Goal: Information Seeking & Learning: Learn about a topic

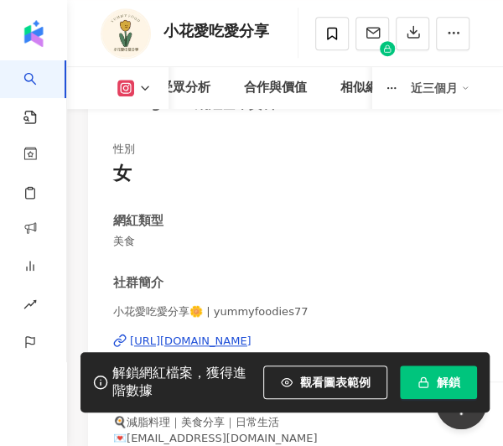
scroll to position [83, 0]
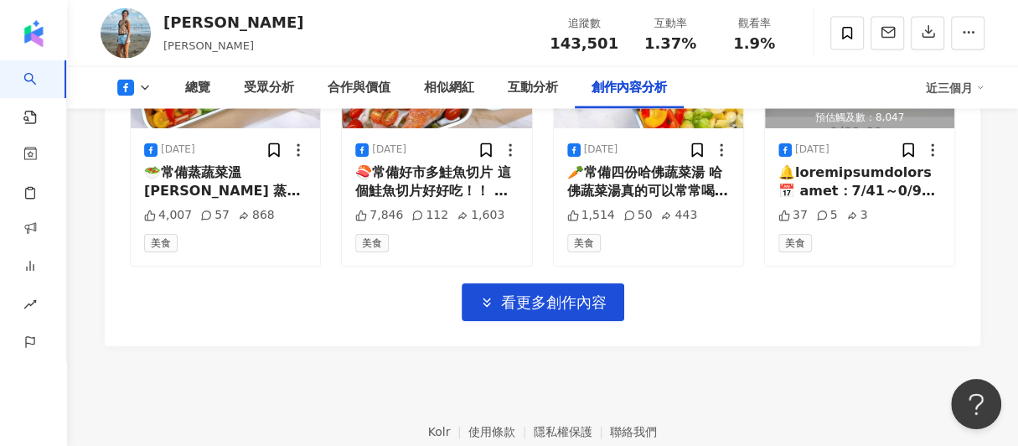
scroll to position [5041, 0]
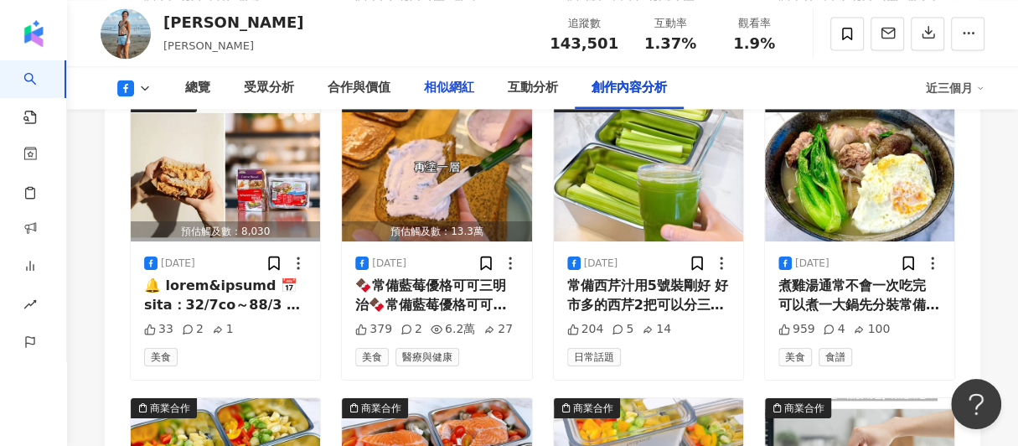
click at [464, 88] on div "相似網紅" at bounding box center [449, 88] width 50 height 20
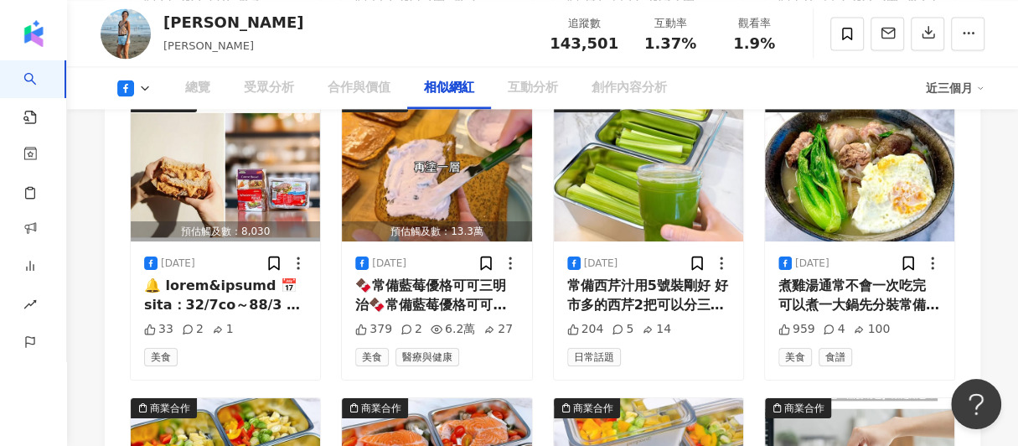
scroll to position [2298, 0]
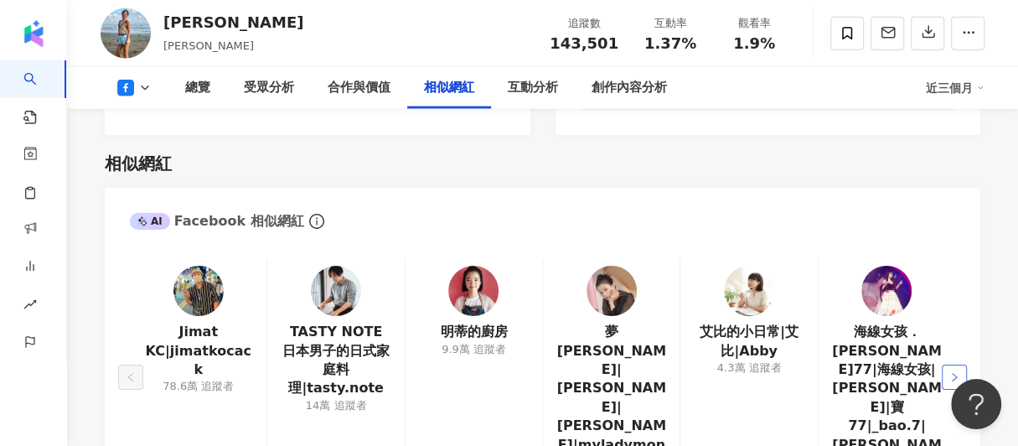
click at [502, 372] on icon "right" at bounding box center [955, 377] width 10 height 10
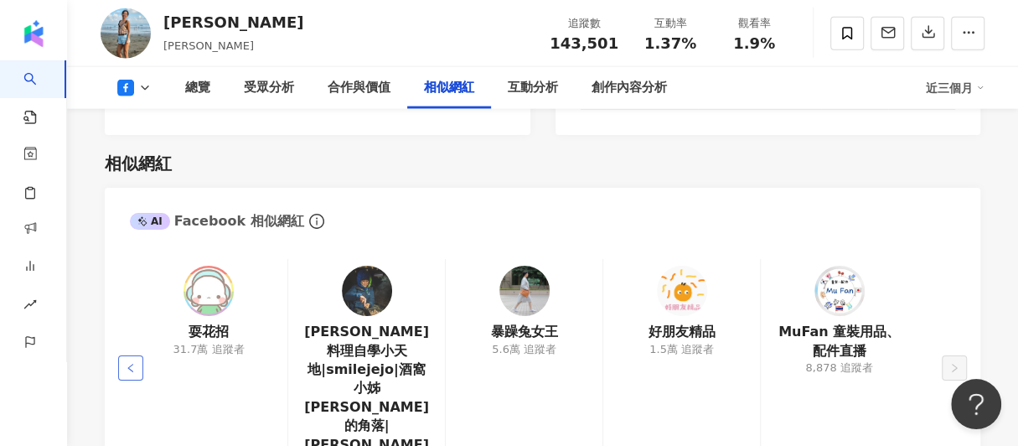
click at [138, 355] on button "button" at bounding box center [130, 367] width 25 height 25
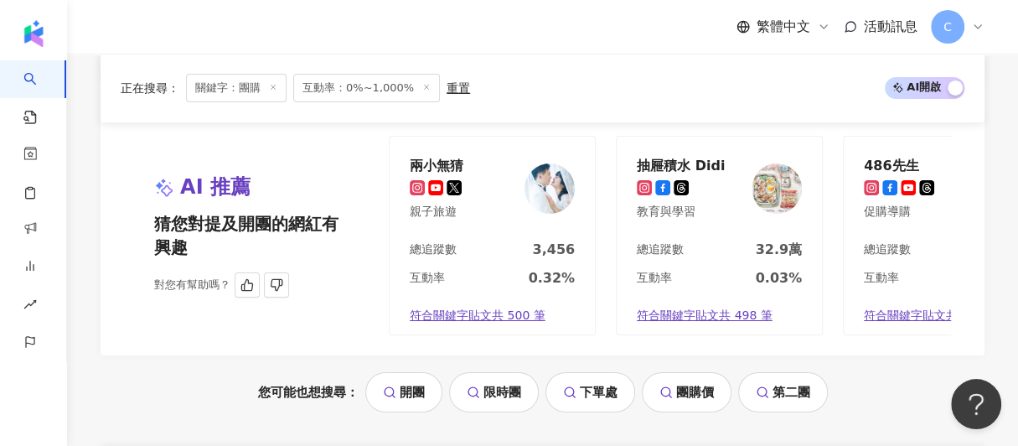
scroll to position [3443, 0]
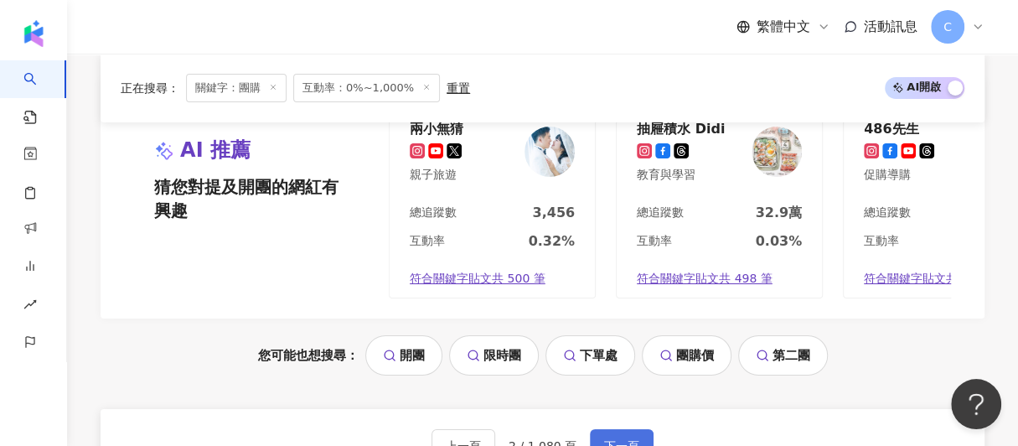
click at [611, 439] on span "下一頁" at bounding box center [621, 445] width 35 height 13
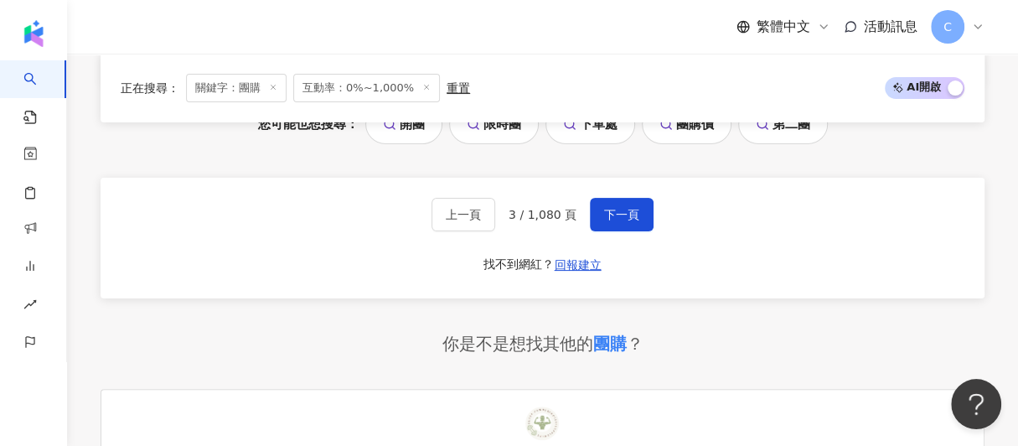
scroll to position [3678, 0]
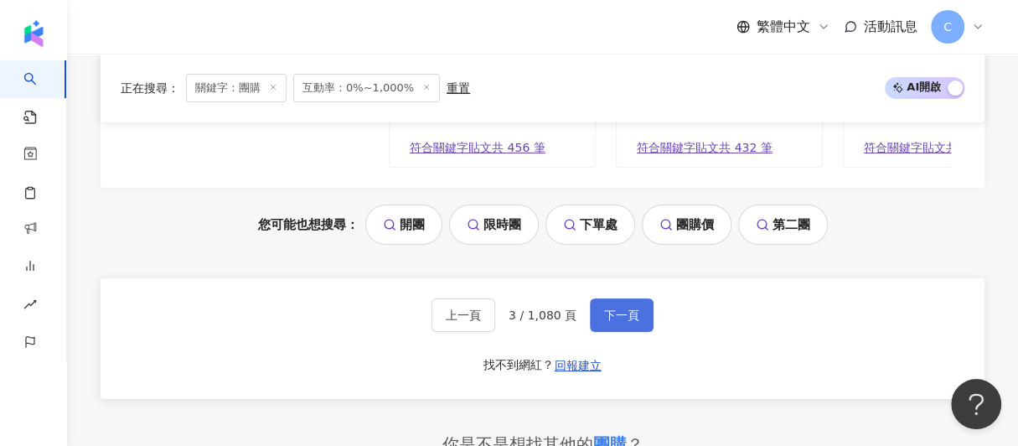
click at [604, 308] on span "下一頁" at bounding box center [621, 314] width 35 height 13
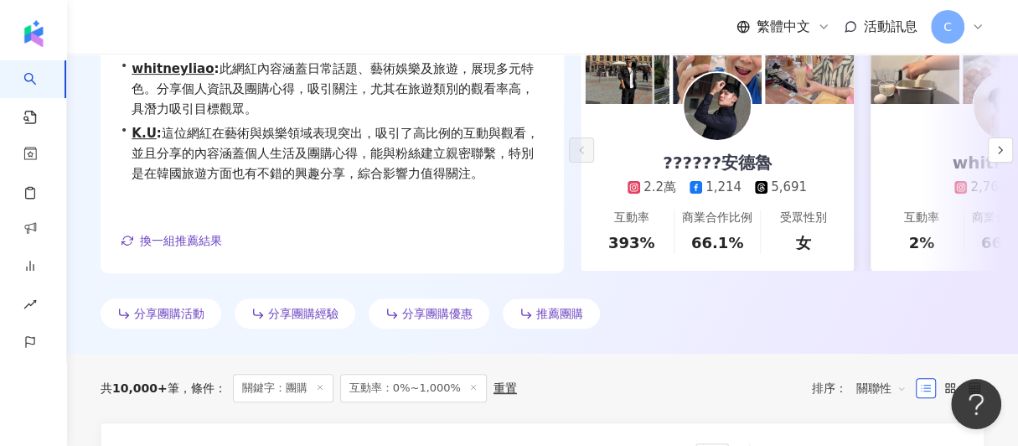
scroll to position [272, 0]
click at [1001, 145] on icon "button" at bounding box center [1000, 148] width 13 height 13
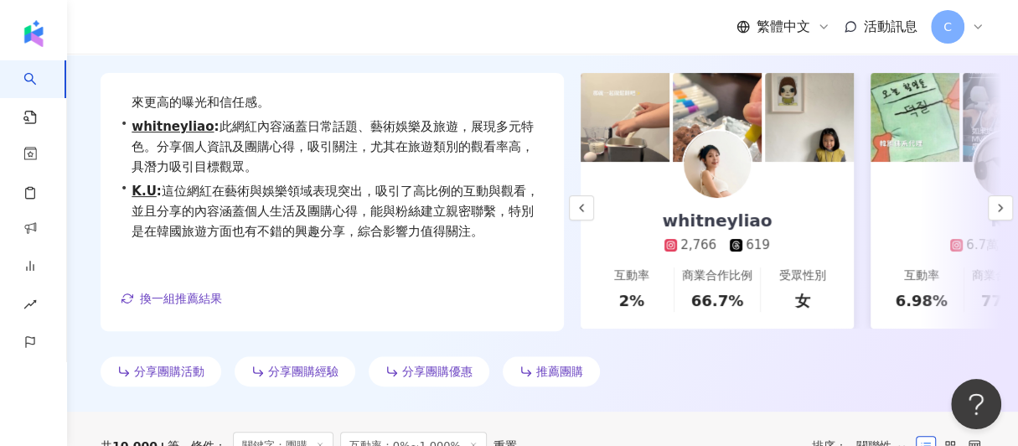
scroll to position [188, 0]
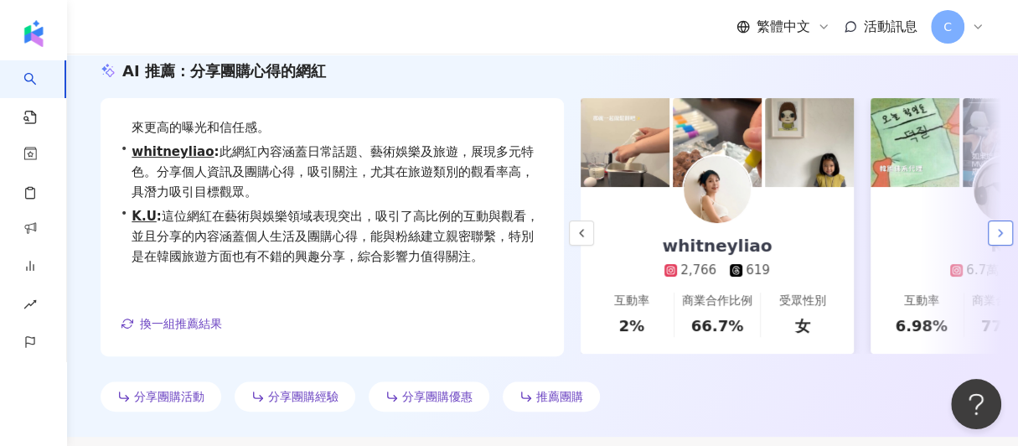
click at [1002, 226] on icon "button" at bounding box center [1000, 232] width 13 height 13
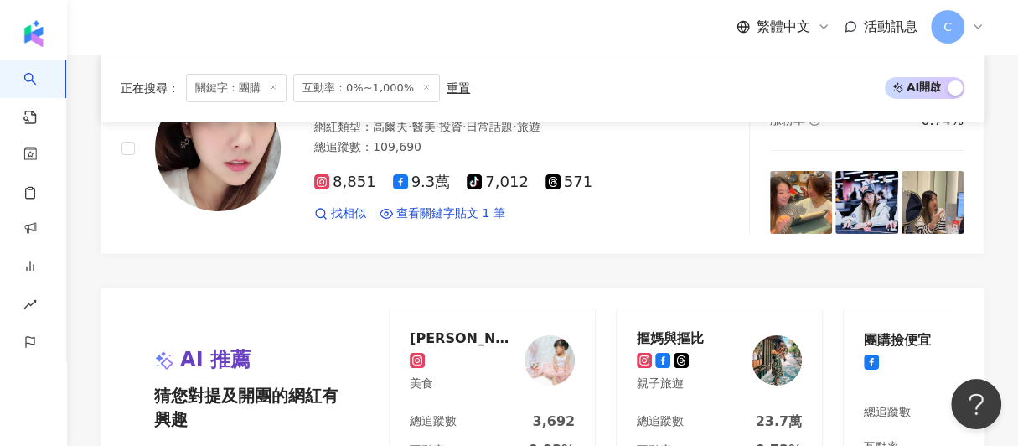
scroll to position [3624, 0]
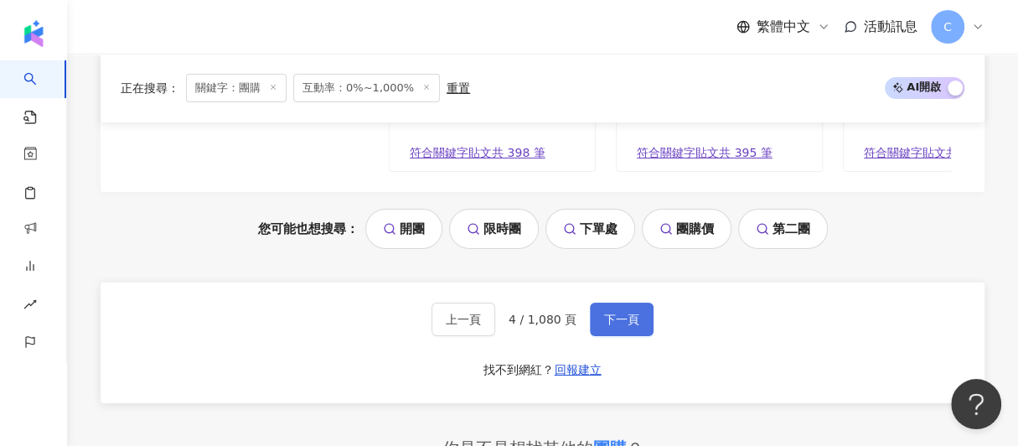
click at [641, 303] on button "下一頁" at bounding box center [622, 320] width 64 height 34
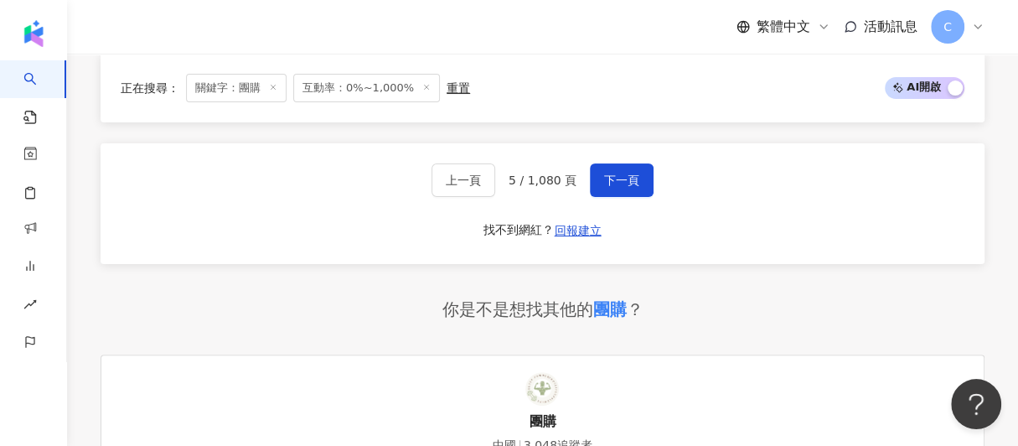
scroll to position [3706, 0]
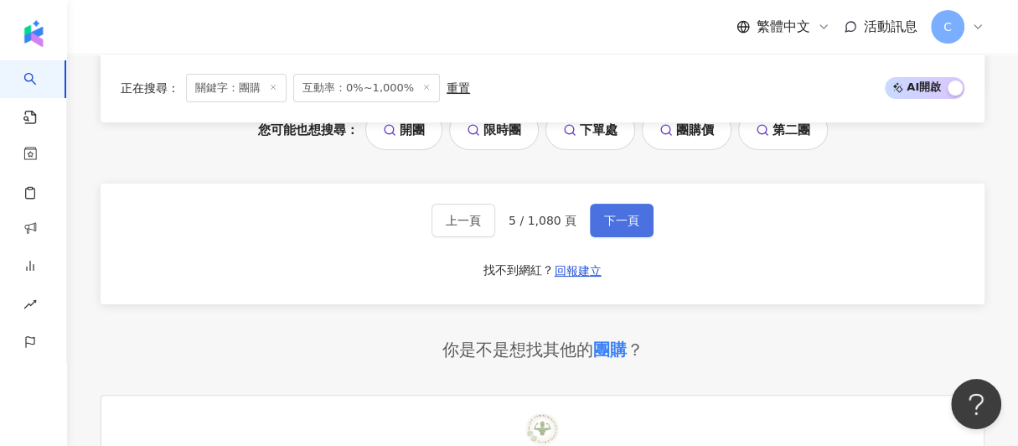
click at [629, 214] on span "下一頁" at bounding box center [621, 220] width 35 height 13
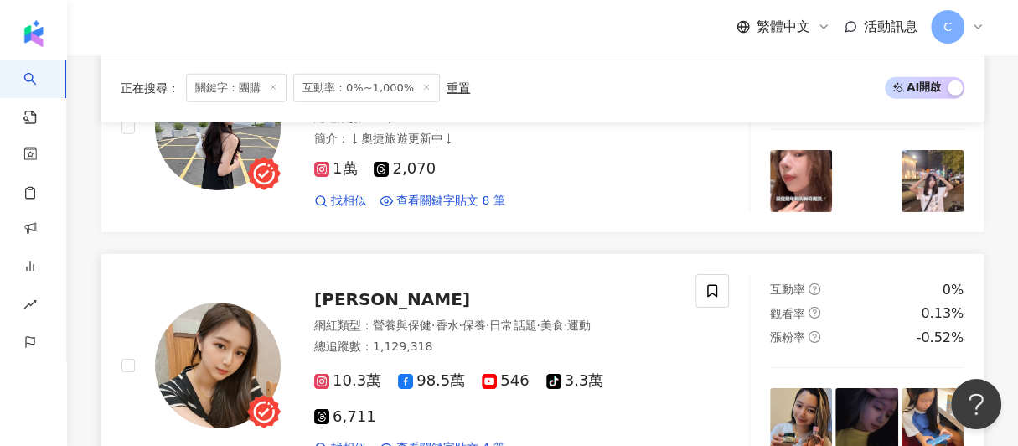
scroll to position [2996, 0]
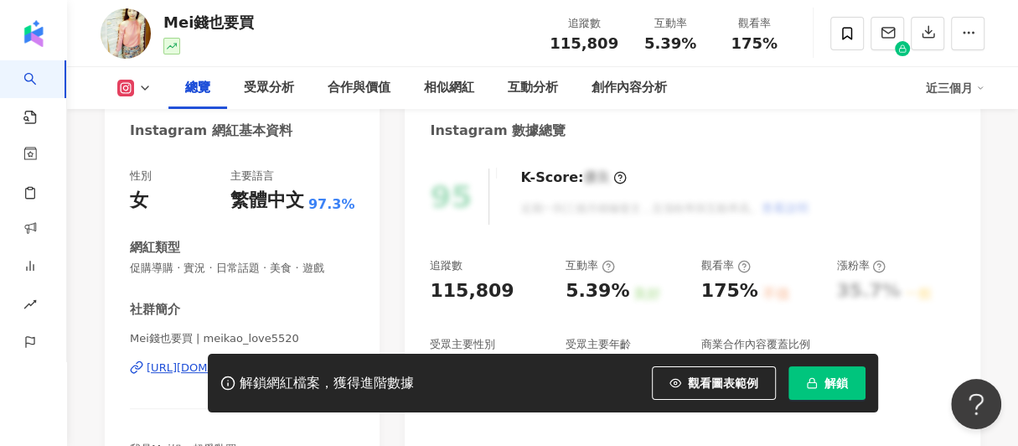
scroll to position [251, 0]
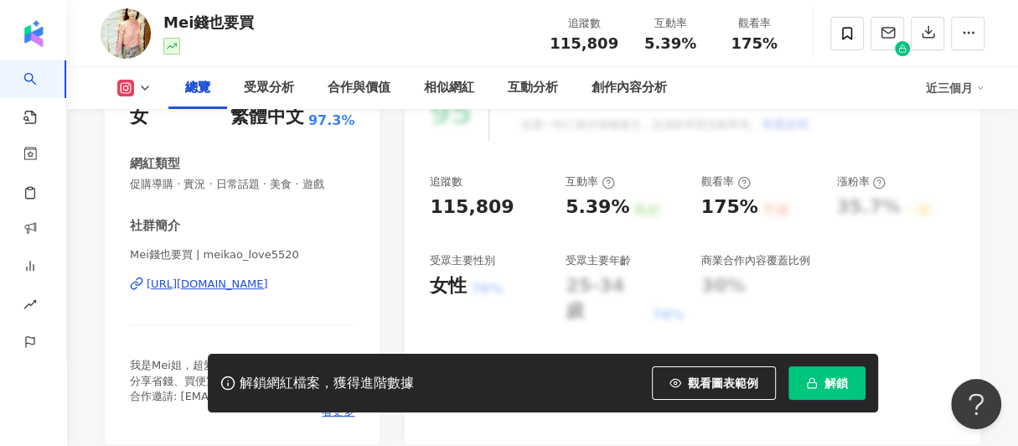
click at [200, 282] on div "https://www.instagram.com/meikao_love5520/" at bounding box center [208, 284] width 122 height 15
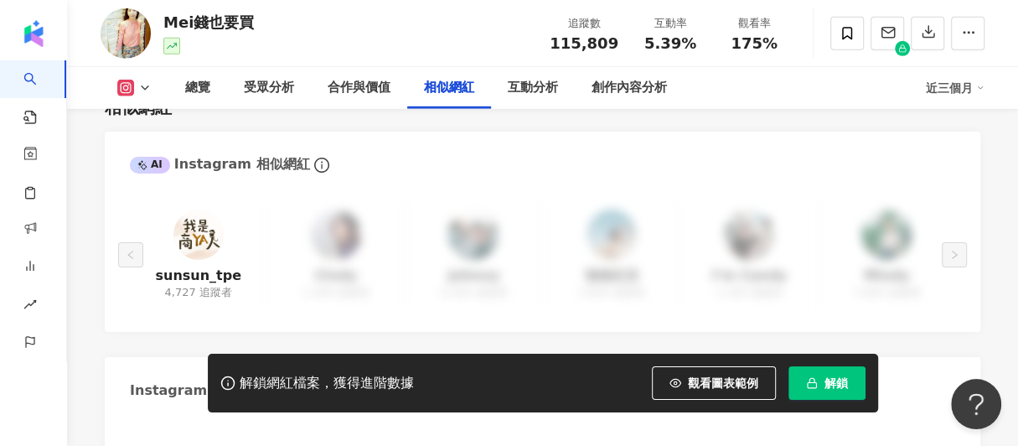
scroll to position [2765, 0]
click at [845, 33] on icon at bounding box center [847, 33] width 15 height 15
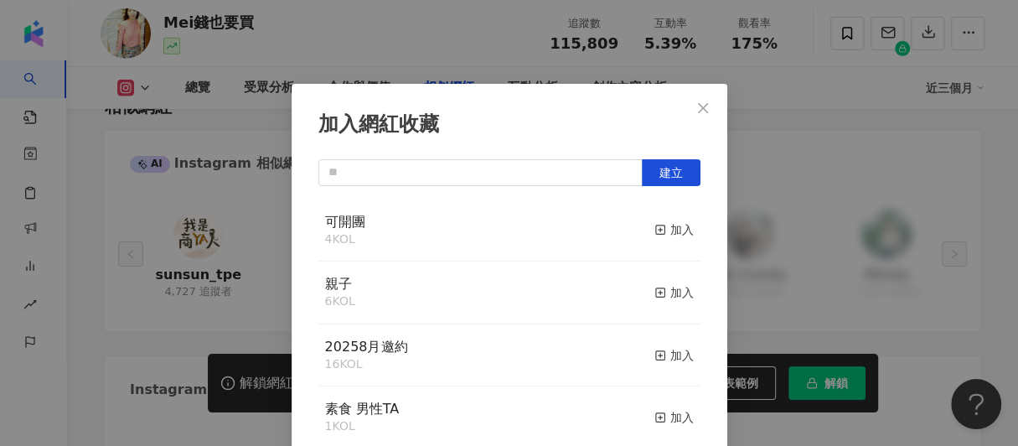
scroll to position [74, 0]
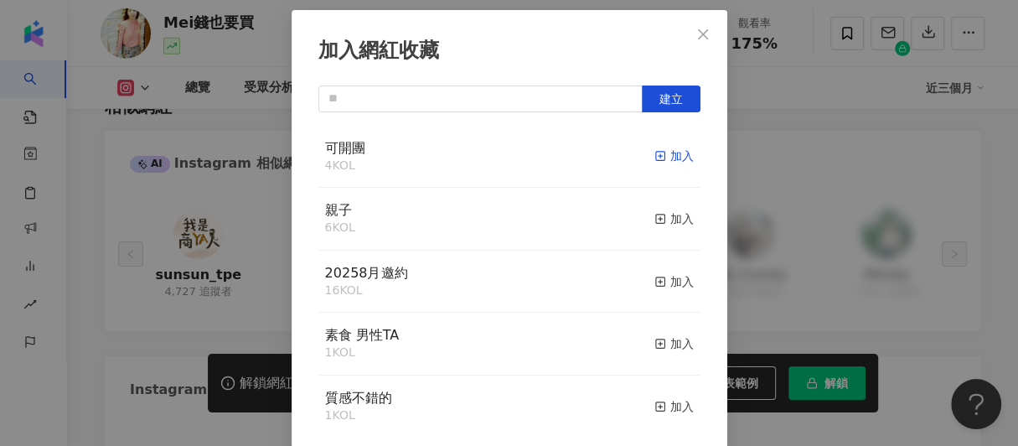
click at [655, 158] on icon "button" at bounding box center [661, 156] width 12 height 12
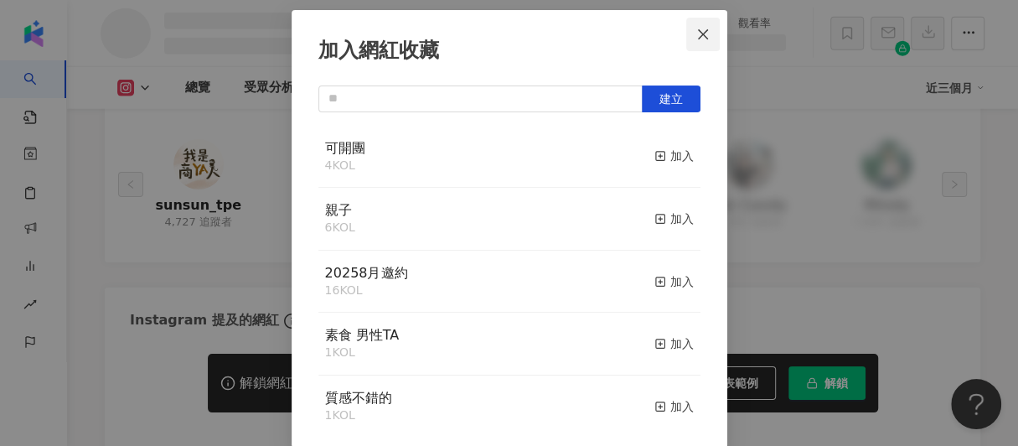
scroll to position [2399, 0]
click at [698, 33] on icon "close" at bounding box center [703, 33] width 10 height 10
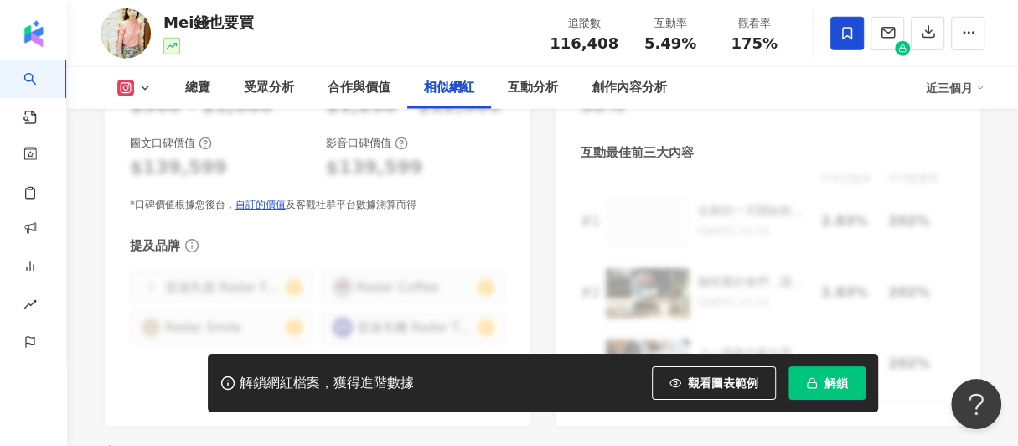
scroll to position [2747, 0]
